Goal: Task Accomplishment & Management: Use online tool/utility

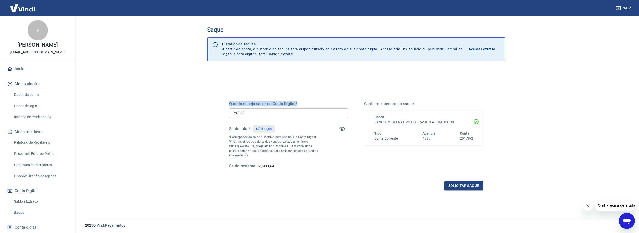
drag, startPoint x: 228, startPoint y: 104, endPoint x: 301, endPoint y: 94, distance: 73.5
click at [301, 94] on div "Quanto deseja sacar da Conta Digital? R$ 0,00 ​ Saldo total*: R$ 411,64 *Corres…" at bounding box center [356, 137] width 266 height 117
drag, startPoint x: 301, startPoint y: 94, endPoint x: 270, endPoint y: 77, distance: 34.8
click at [270, 77] on div "Quanto deseja sacar da Conta Digital? R$ 0,00 ​ Saldo total*: R$ 411,64 *Corres…" at bounding box center [356, 159] width 298 height 180
